Goal: Task Accomplishment & Management: Complete application form

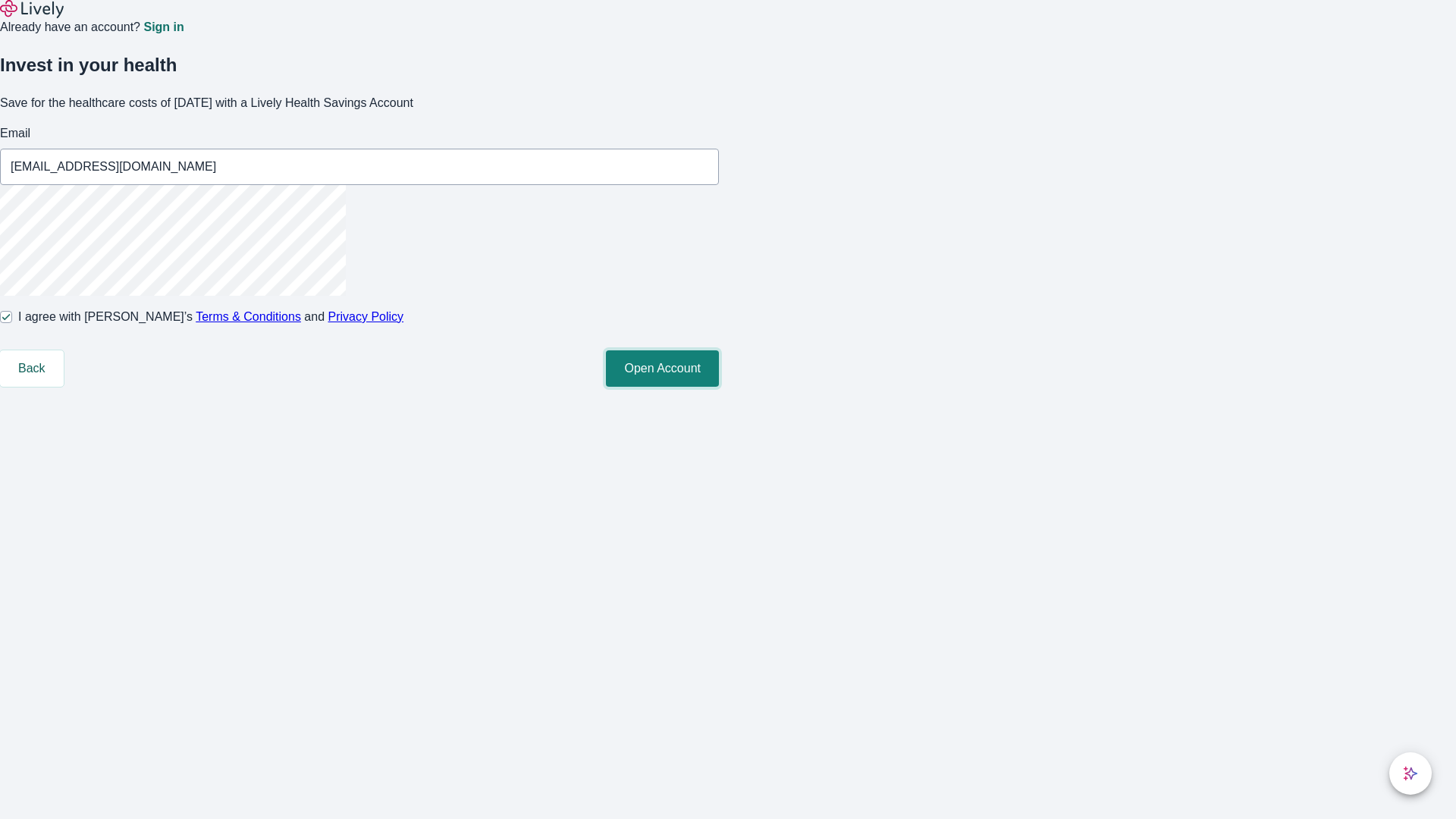
click at [719, 386] on button "Open Account" at bounding box center [662, 369] width 113 height 37
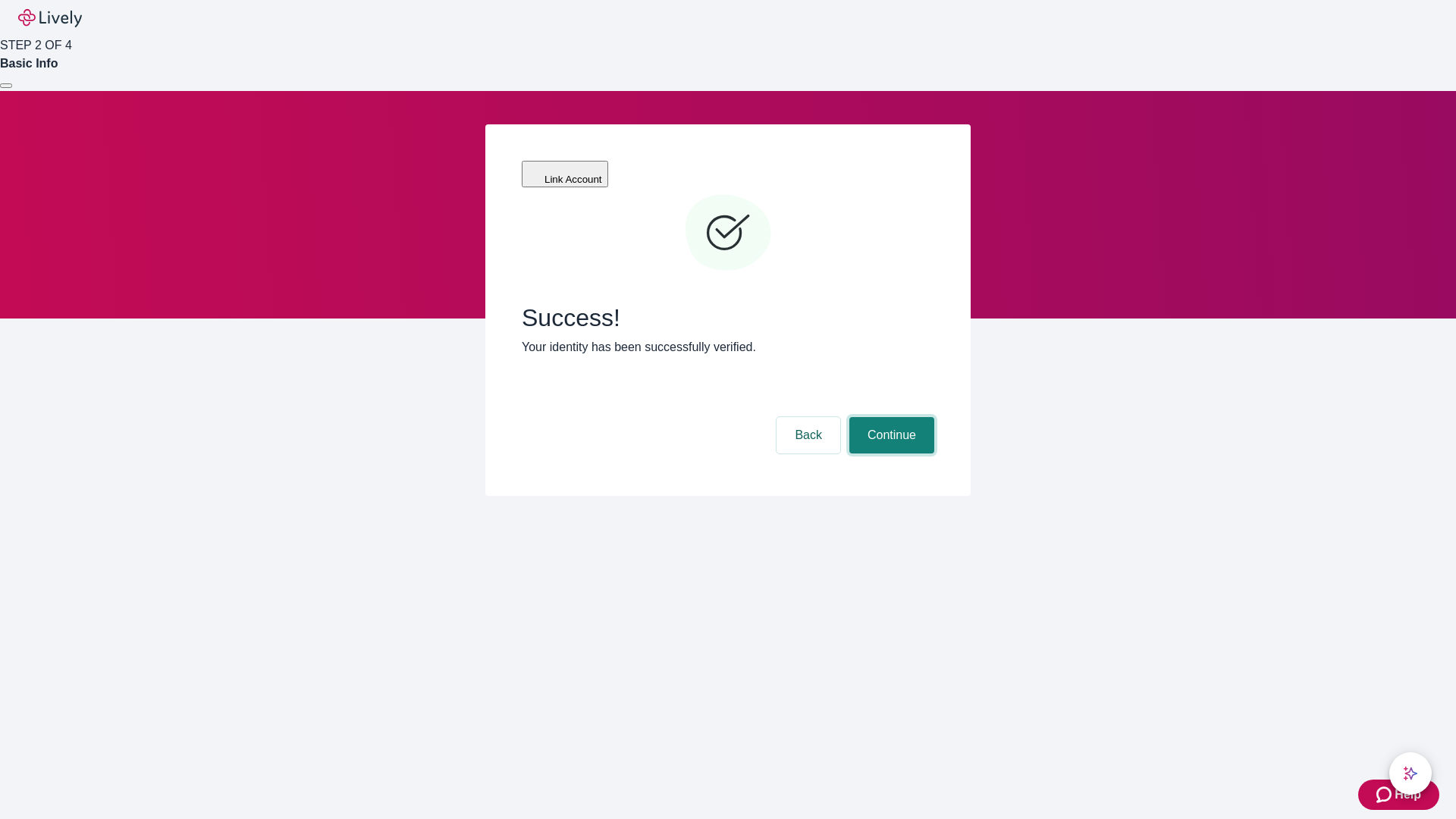
click at [889, 417] on button "Continue" at bounding box center [891, 435] width 85 height 37
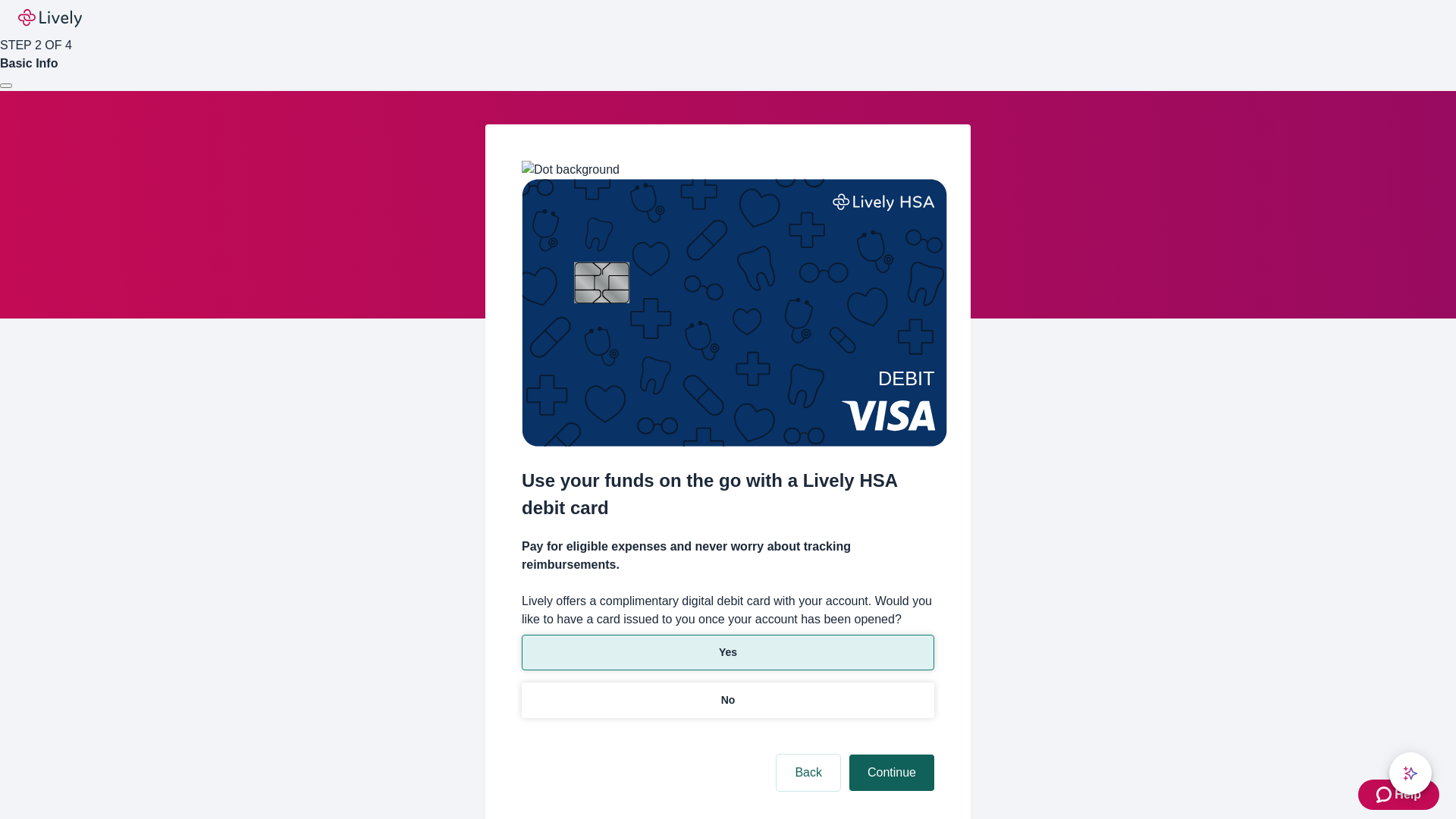
click at [728, 692] on p "No" at bounding box center [728, 700] width 14 height 16
click at [889, 754] on button "Continue" at bounding box center [891, 773] width 85 height 37
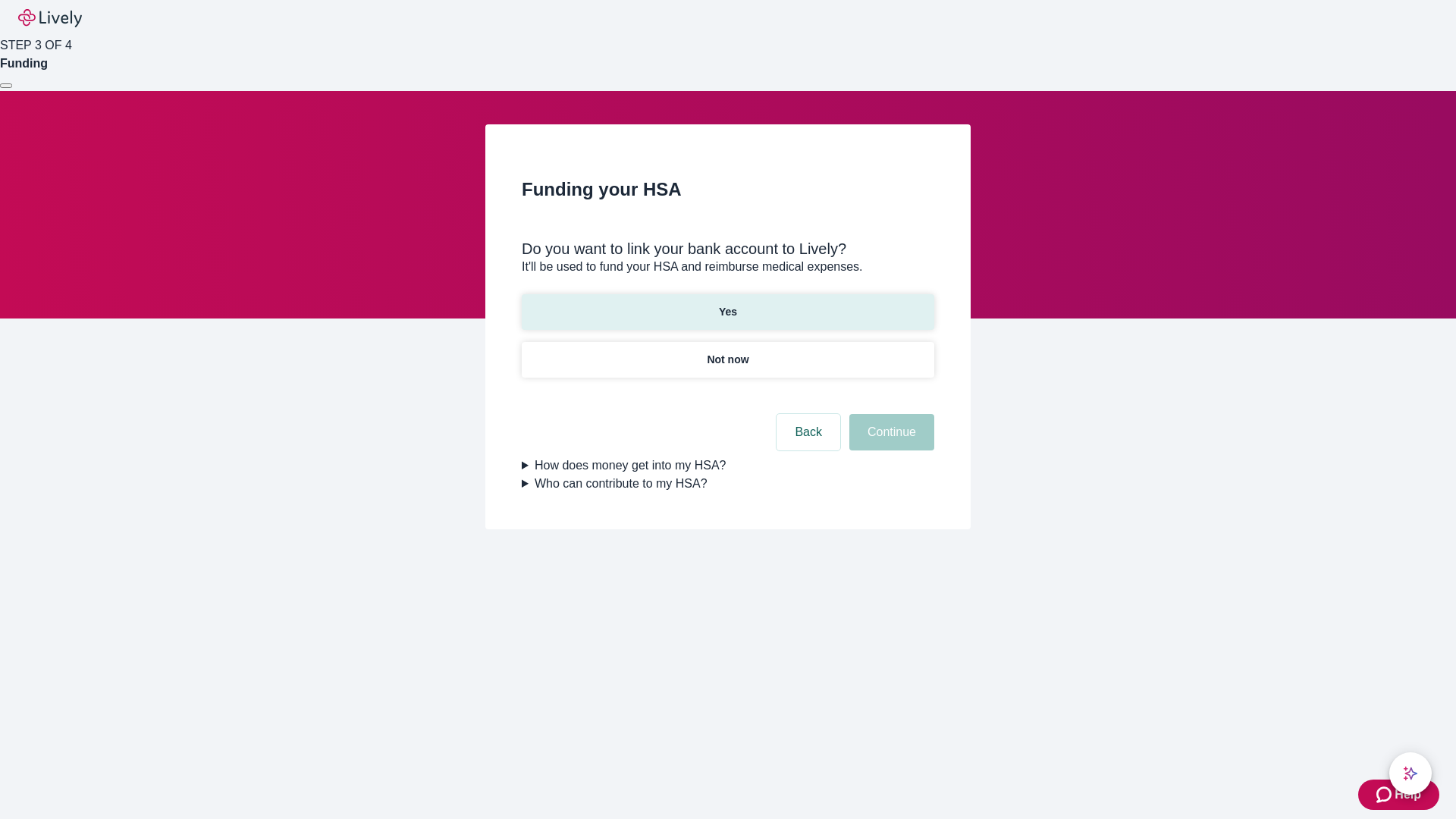
click at [728, 304] on p "Yes" at bounding box center [728, 312] width 18 height 16
click at [889, 413] on button "Continue" at bounding box center [891, 432] width 85 height 37
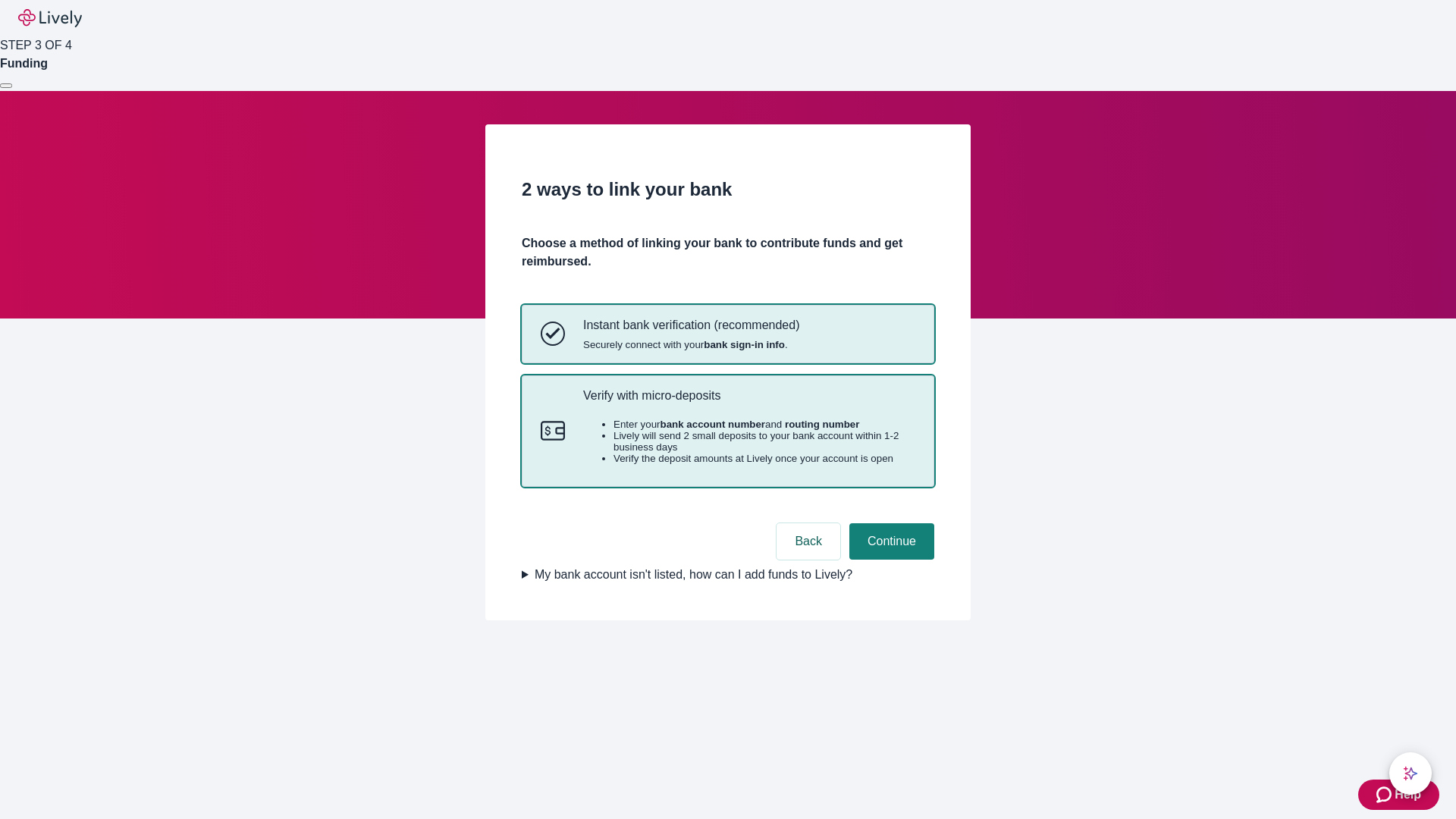
click at [749, 402] on p "Verify with micro-deposits" at bounding box center [749, 395] width 332 height 14
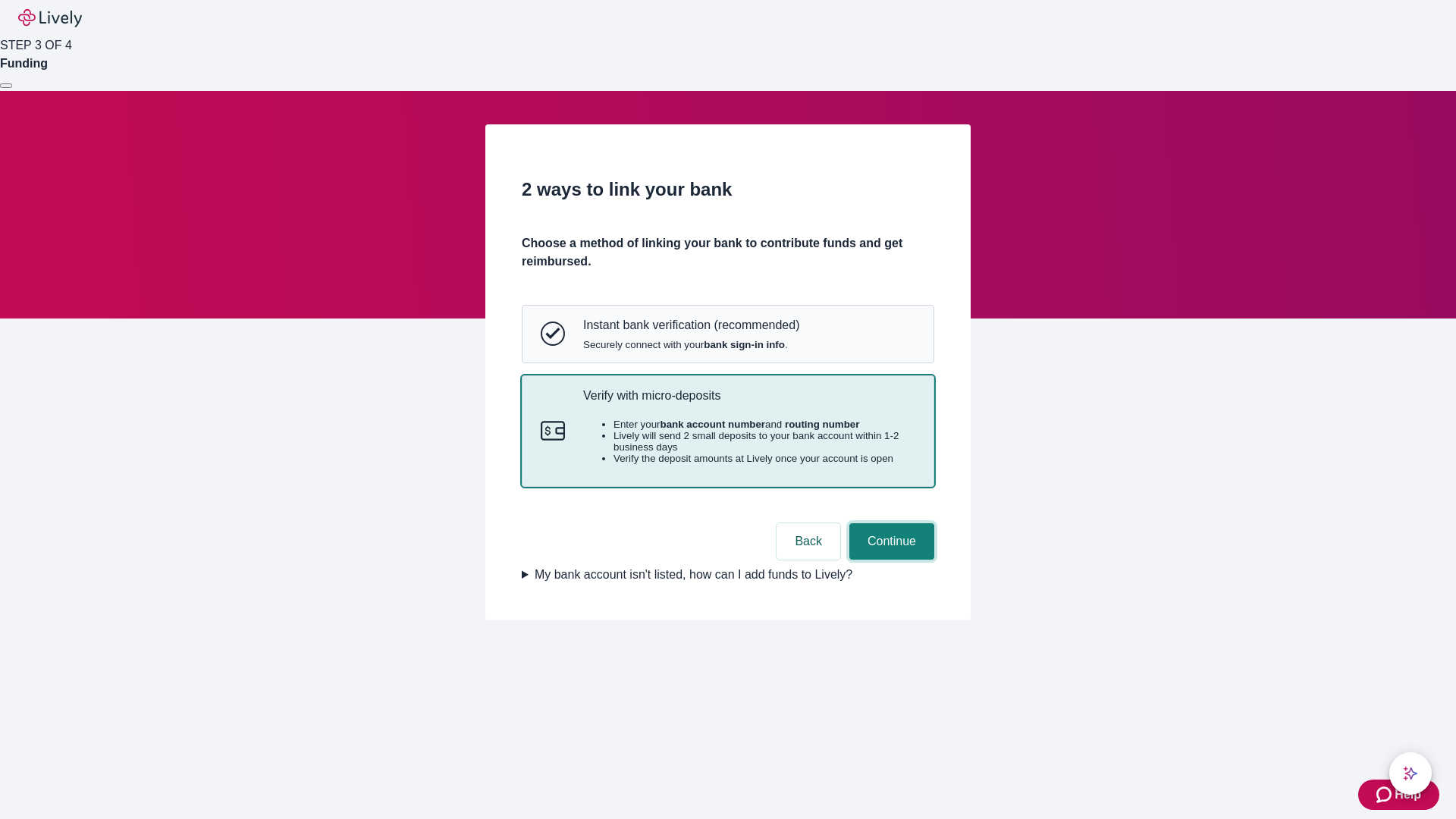
click at [889, 559] on button "Continue" at bounding box center [891, 541] width 85 height 37
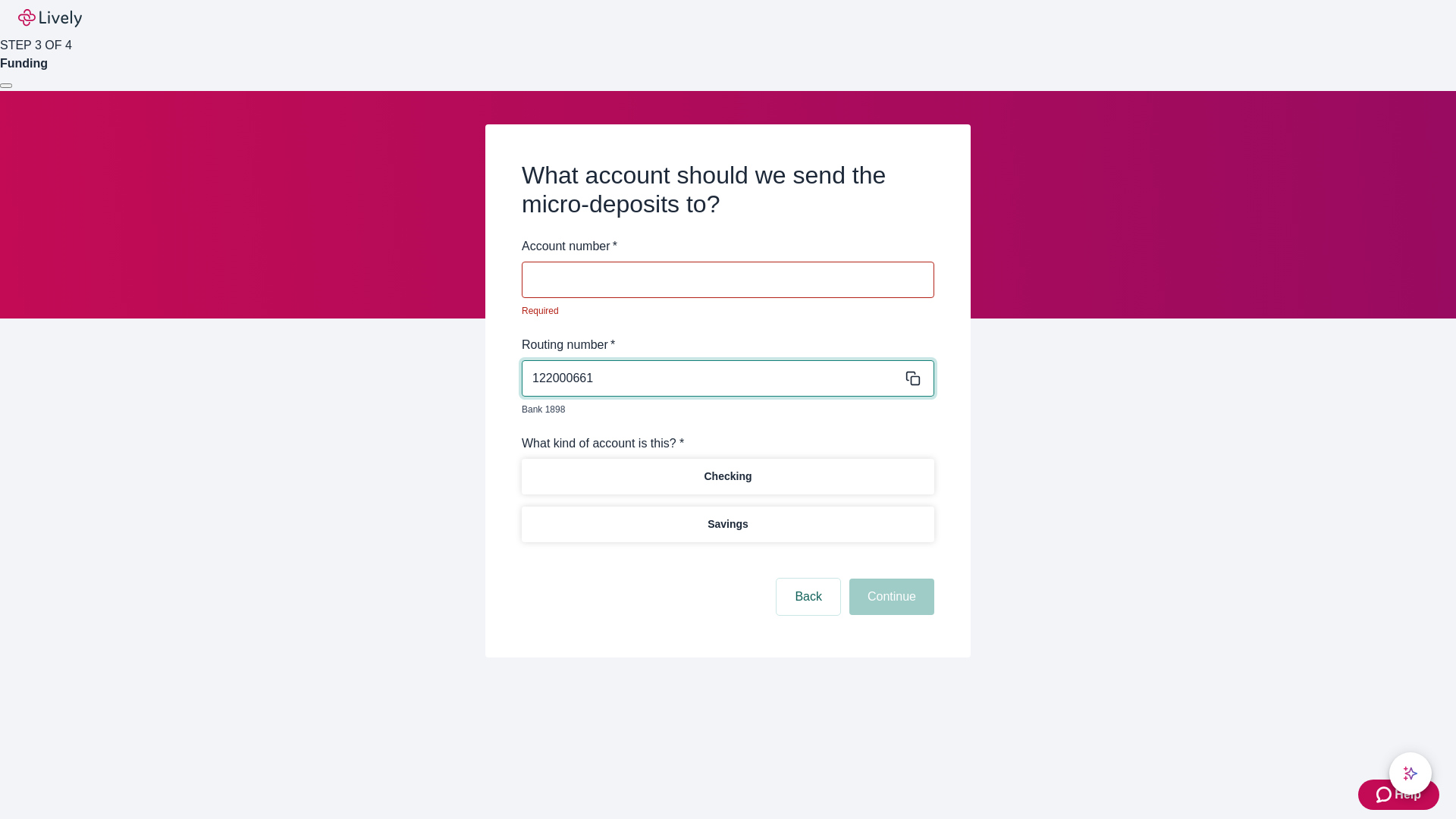
type input "122000661"
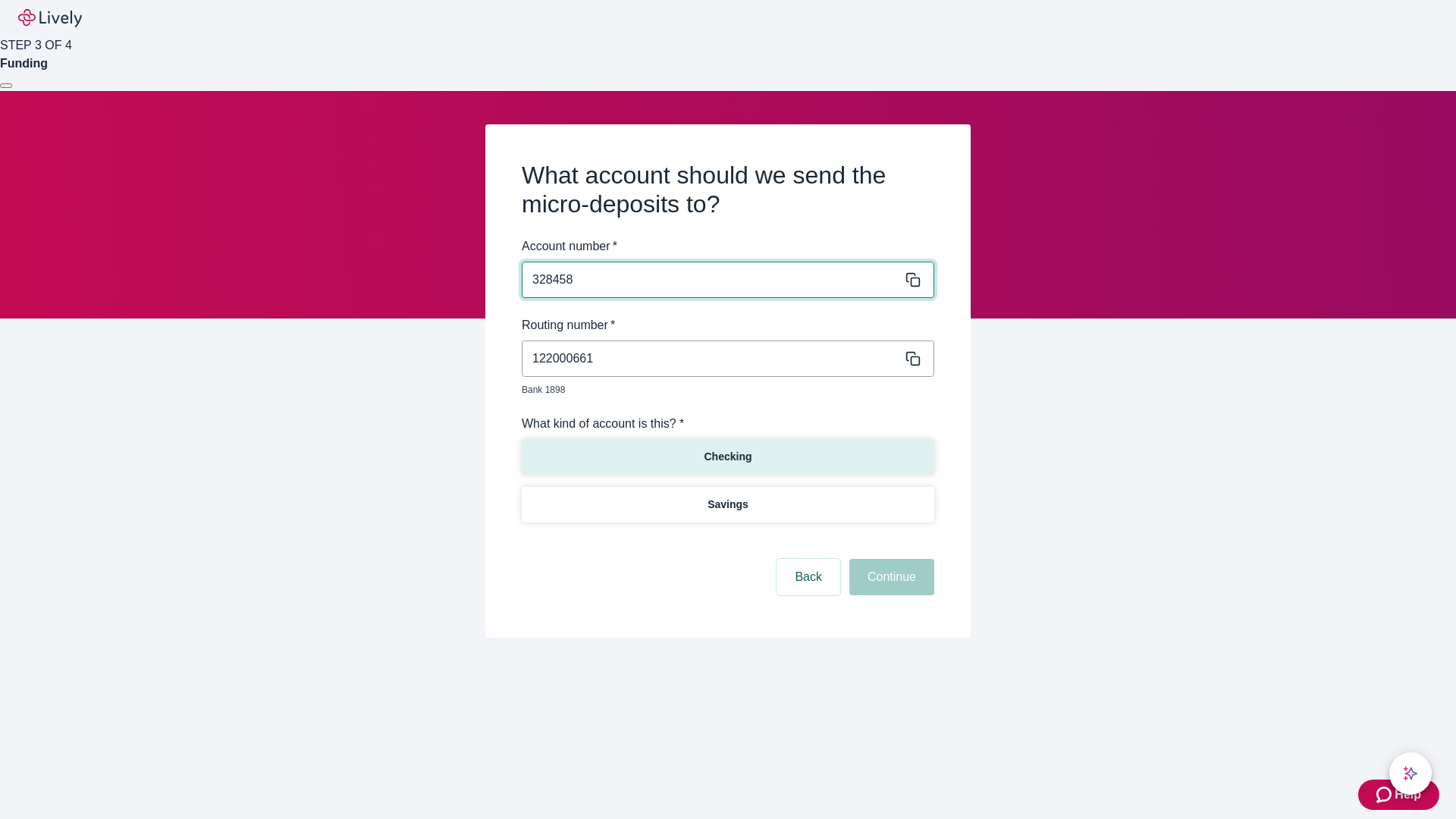
type input "328458"
click at [728, 448] on p "Checking" at bounding box center [728, 456] width 48 height 16
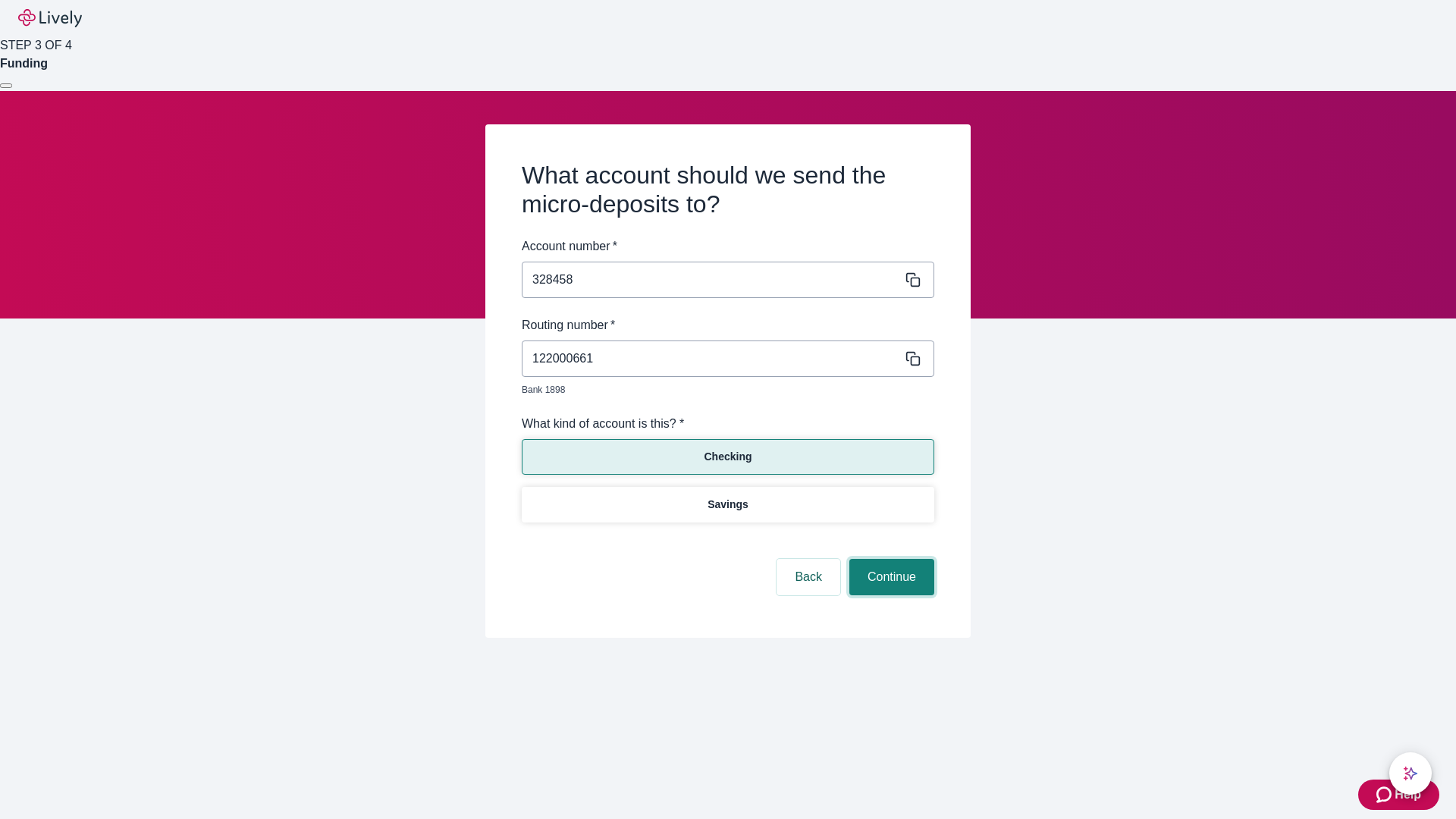
click at [889, 559] on button "Continue" at bounding box center [891, 577] width 85 height 37
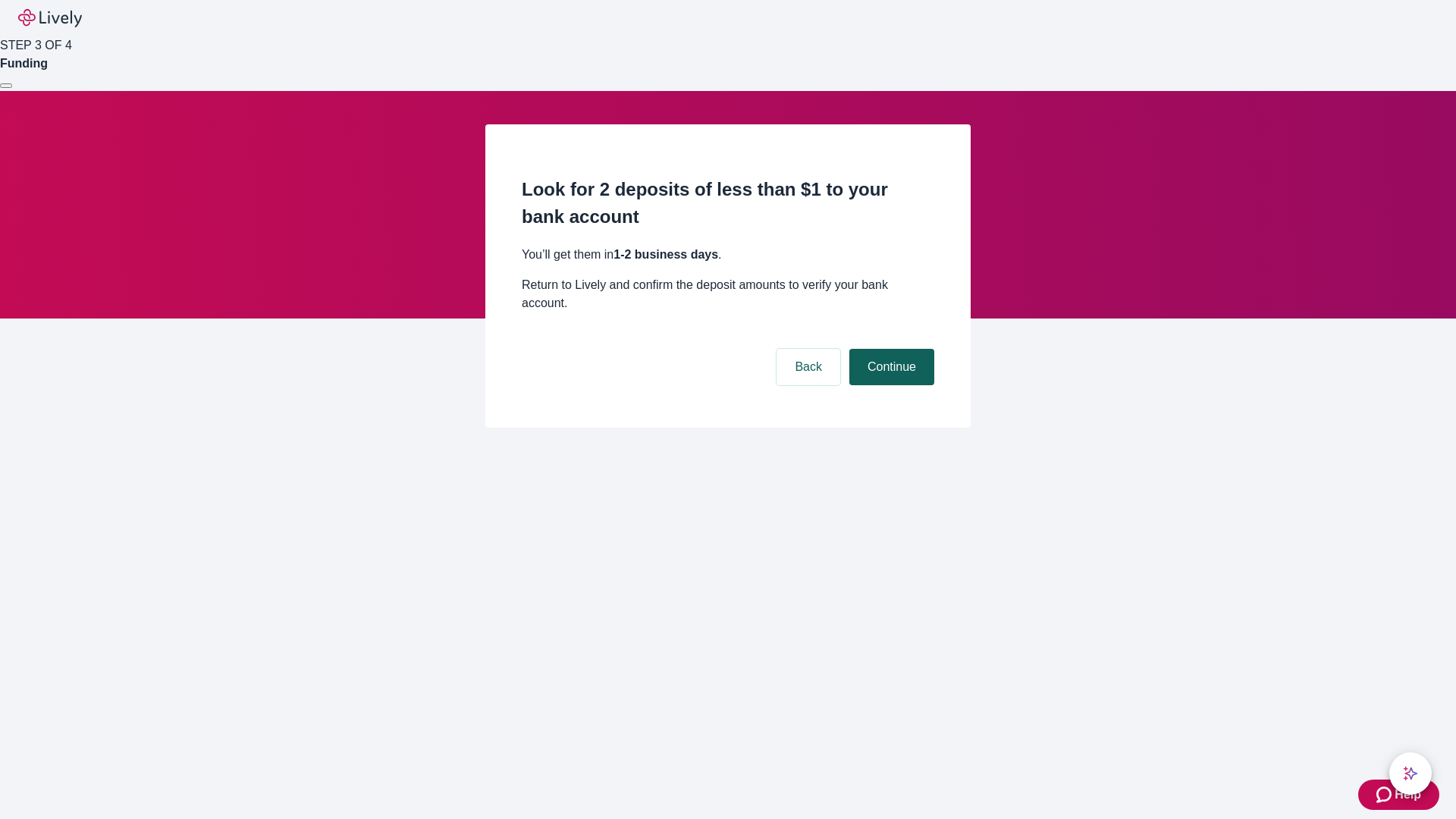
click at [889, 349] on button "Continue" at bounding box center [891, 367] width 85 height 37
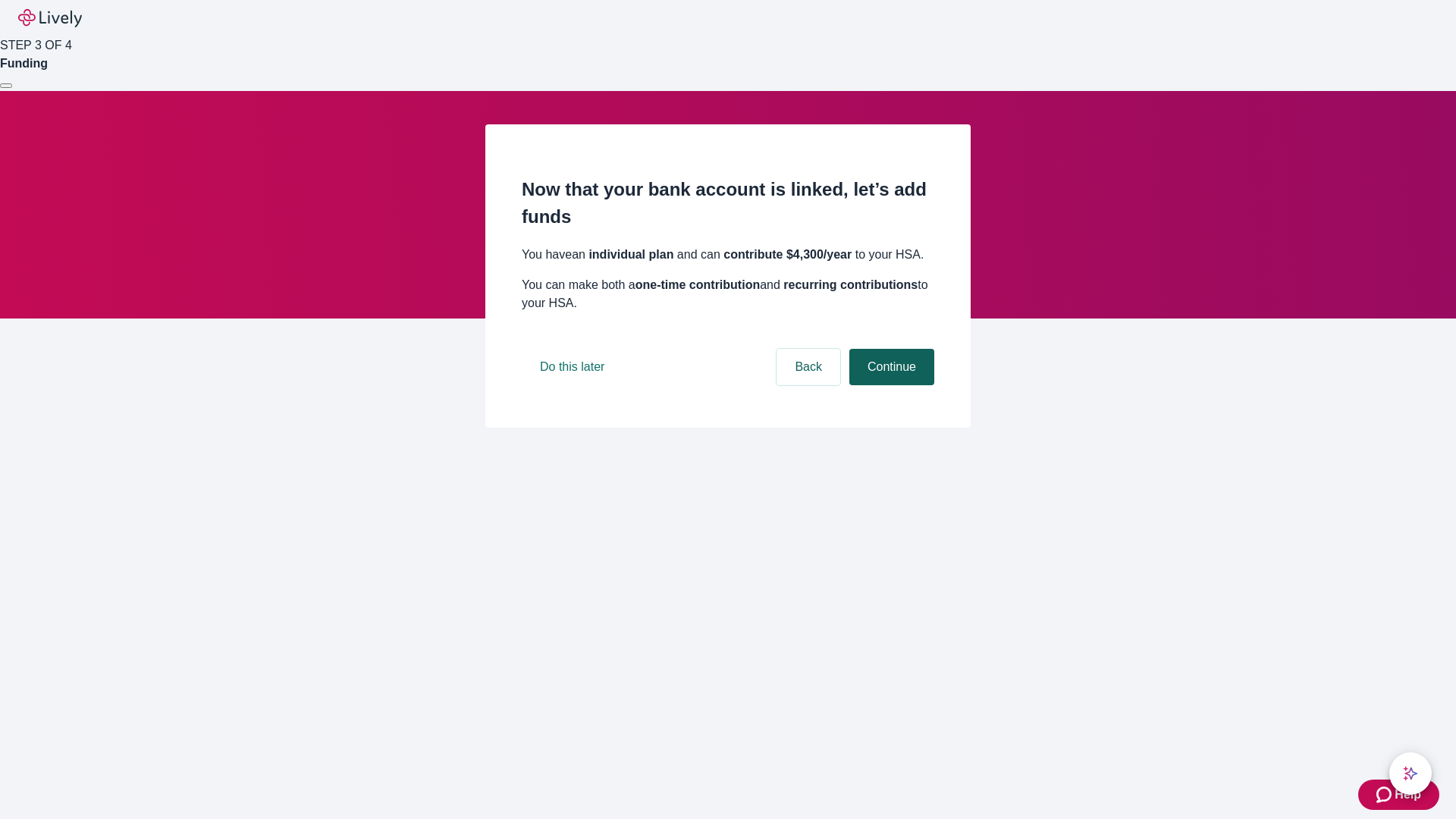
click at [889, 385] on button "Continue" at bounding box center [891, 367] width 85 height 37
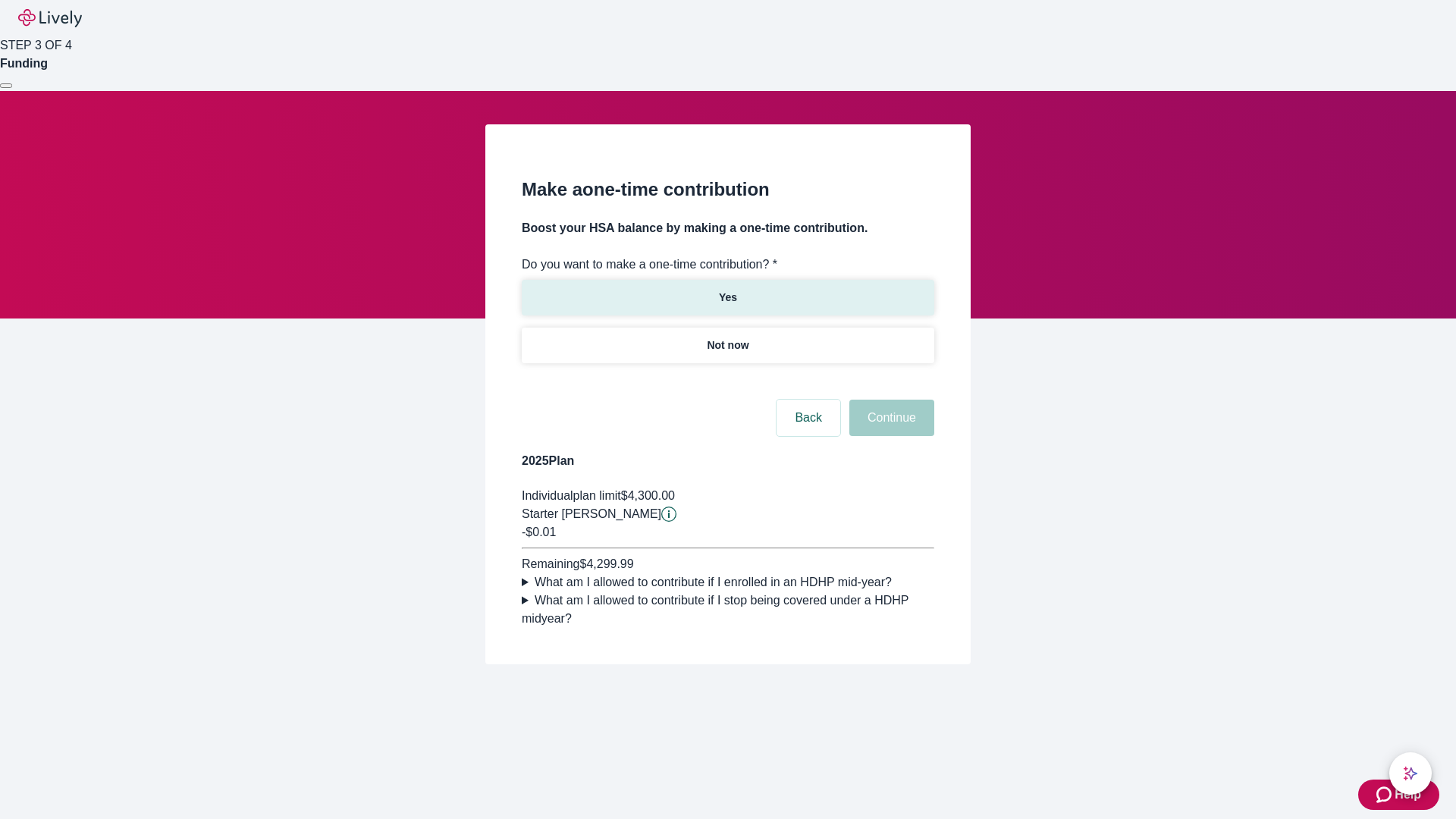
click at [728, 289] on p "Yes" at bounding box center [728, 297] width 18 height 16
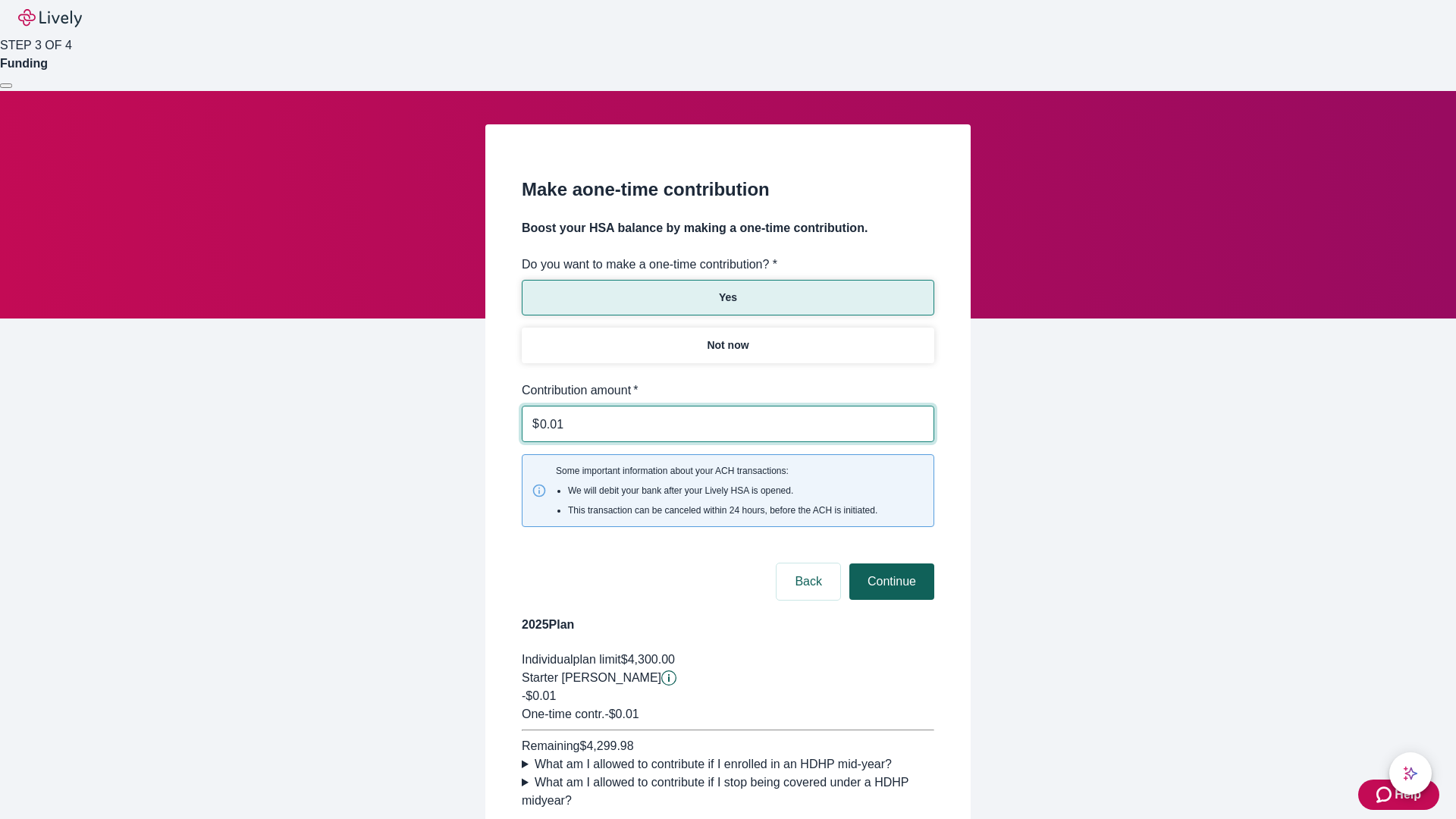
type input "0.01"
click at [889, 563] on button "Continue" at bounding box center [891, 581] width 85 height 37
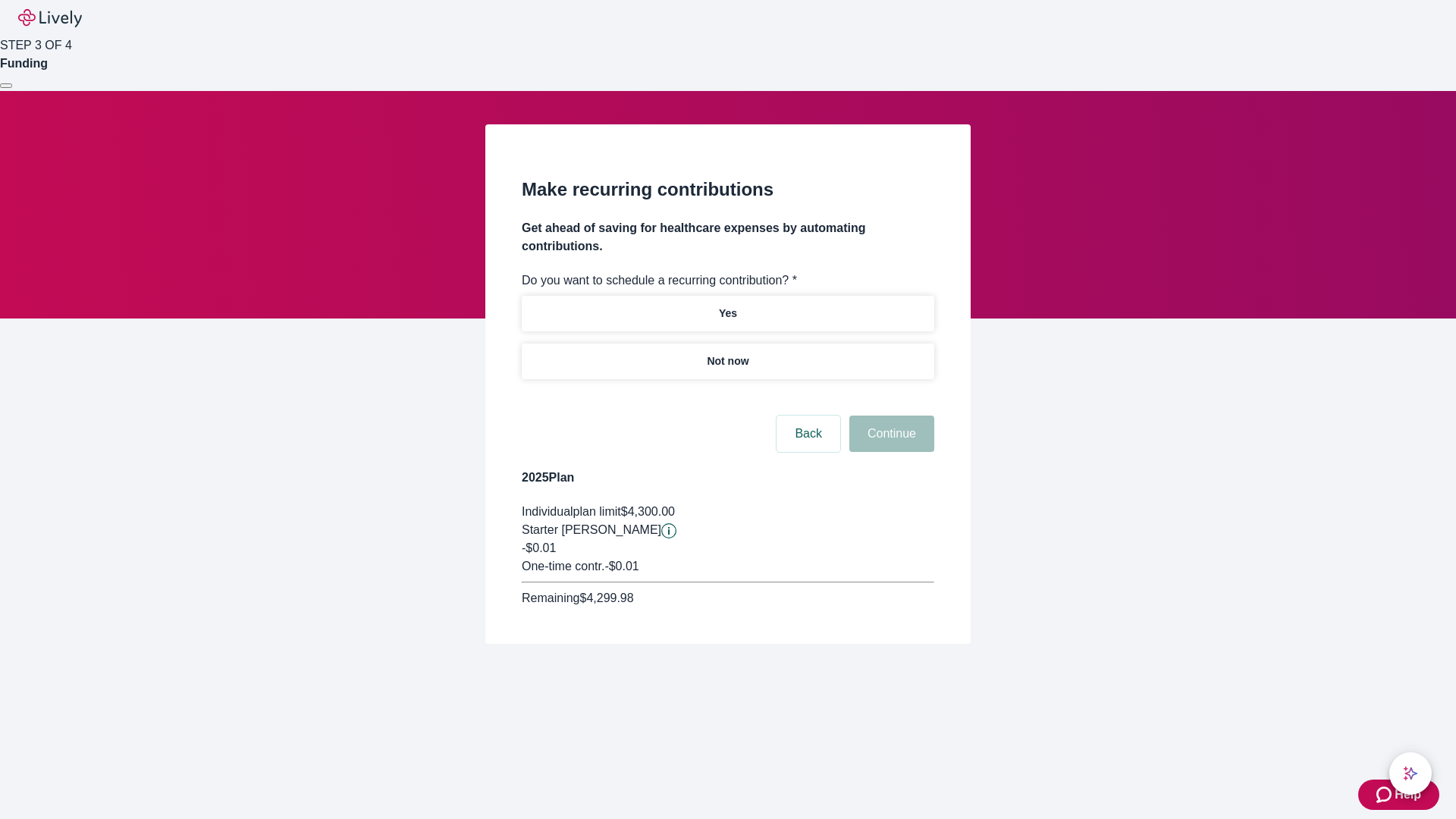
click at [728, 353] on p "Not now" at bounding box center [728, 361] width 42 height 16
click at [889, 415] on button "Continue" at bounding box center [891, 434] width 85 height 37
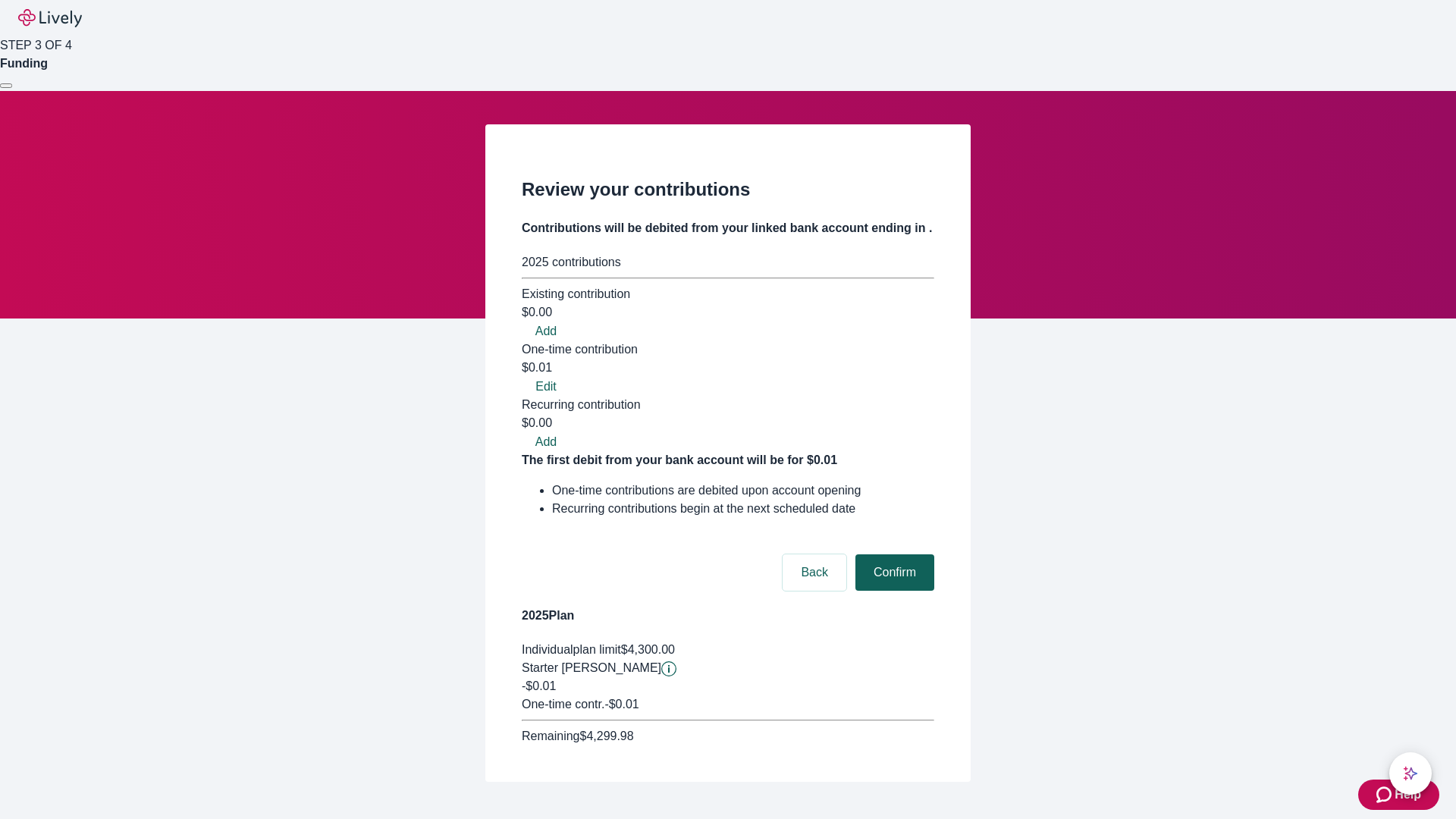
click at [893, 554] on button "Confirm" at bounding box center [895, 573] width 79 height 37
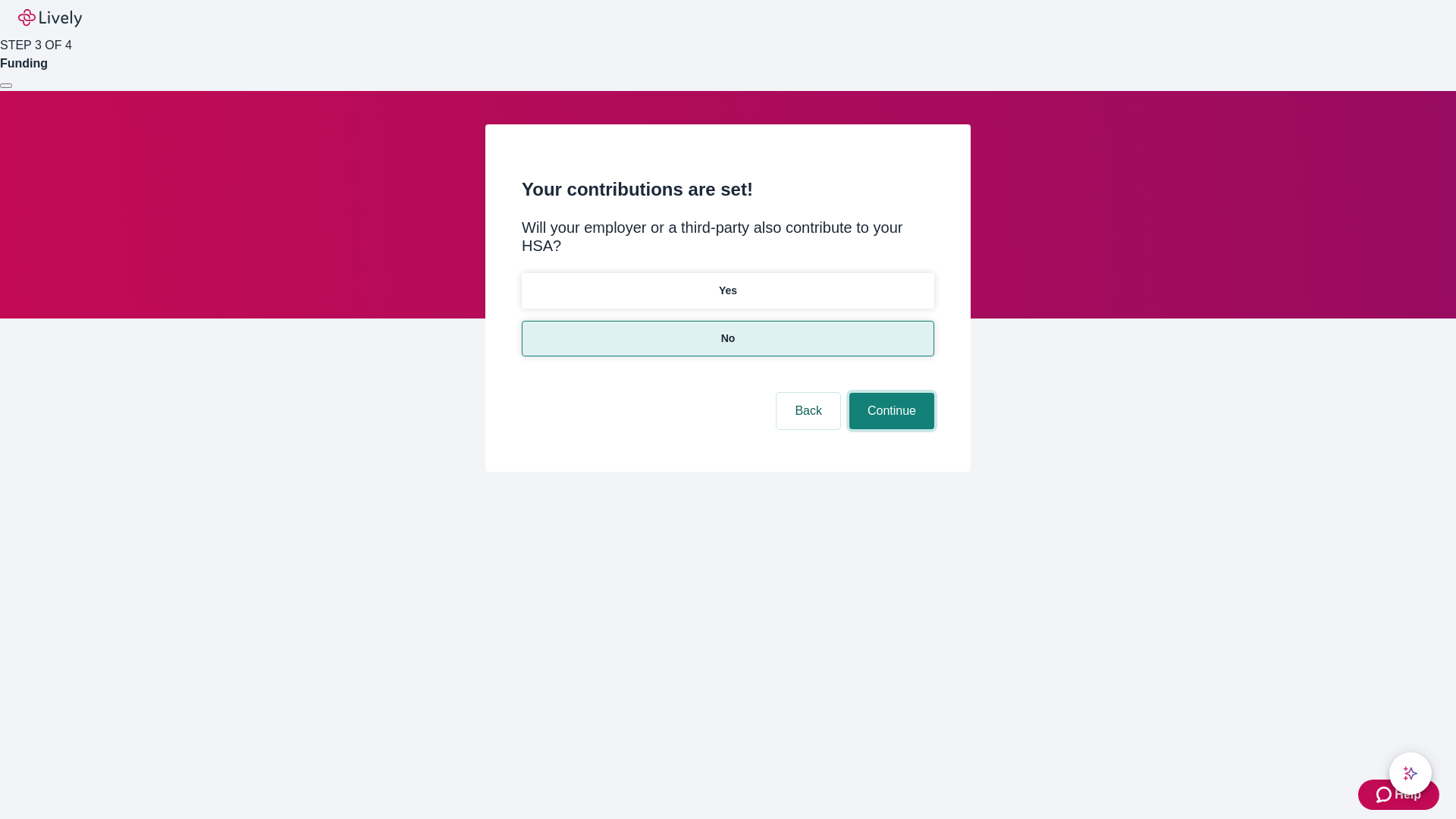
click at [889, 392] on button "Continue" at bounding box center [891, 411] width 85 height 37
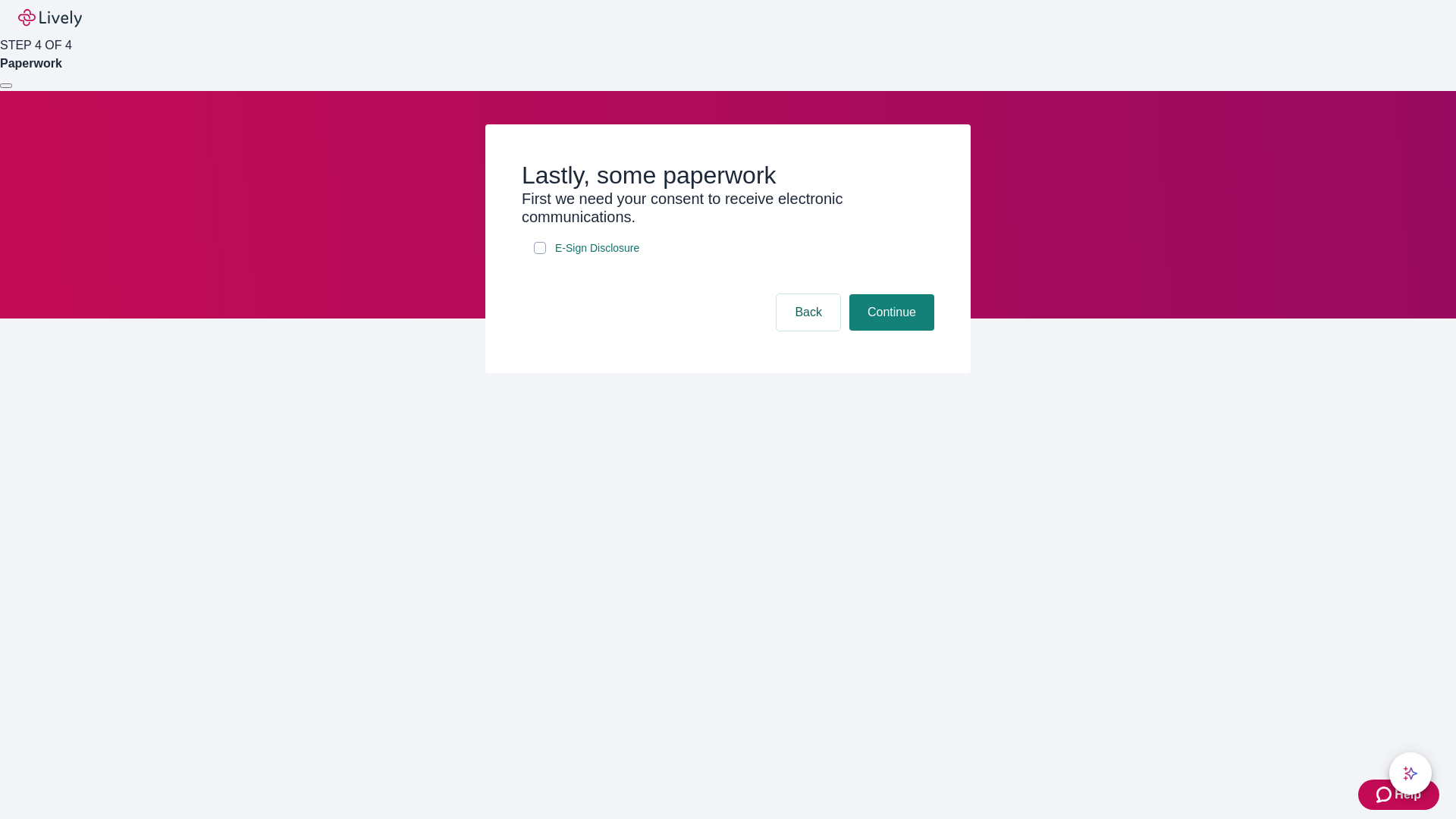
click at [540, 254] on input "E-Sign Disclosure" at bounding box center [540, 248] width 12 height 12
checkbox input "true"
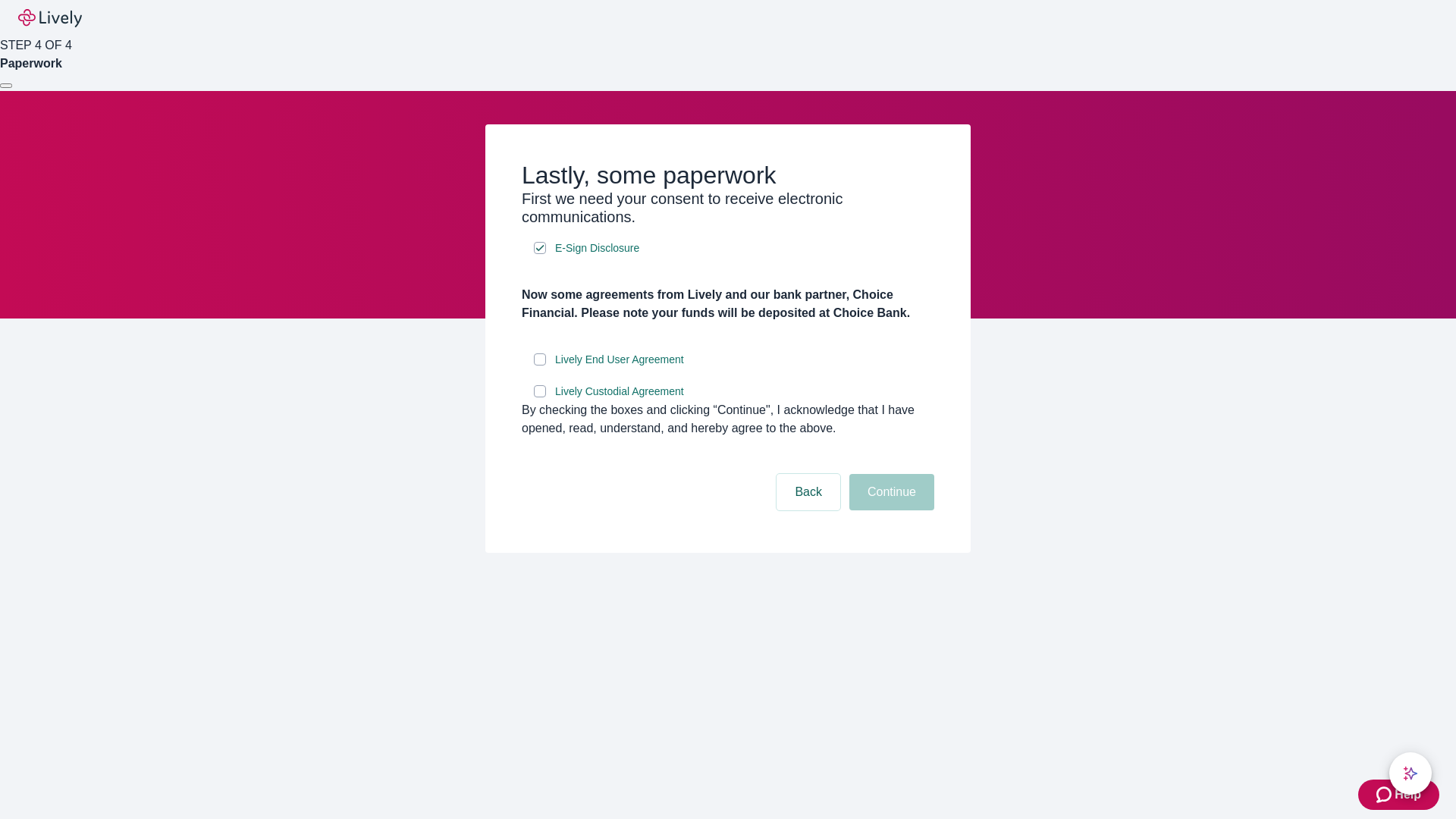
click at [540, 365] on input "Lively End User Agreement" at bounding box center [540, 359] width 12 height 12
checkbox input "true"
click at [540, 397] on input "Lively Custodial Agreement" at bounding box center [540, 392] width 12 height 12
checkbox input "true"
click at [889, 510] on button "Continue" at bounding box center [891, 492] width 85 height 37
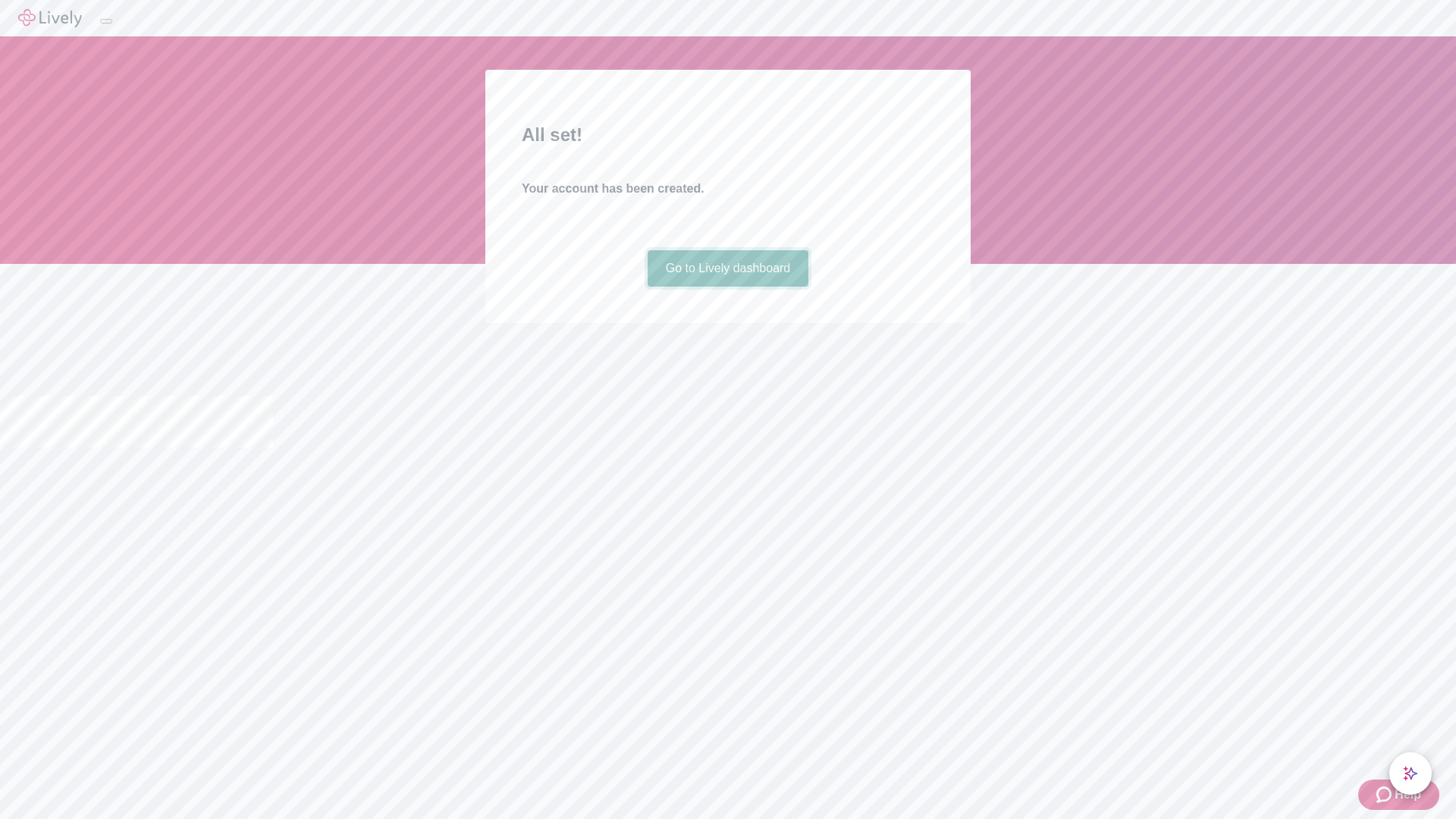
click at [728, 287] on link "Go to Lively dashboard" at bounding box center [728, 268] width 162 height 37
